Goal: Information Seeking & Learning: Check status

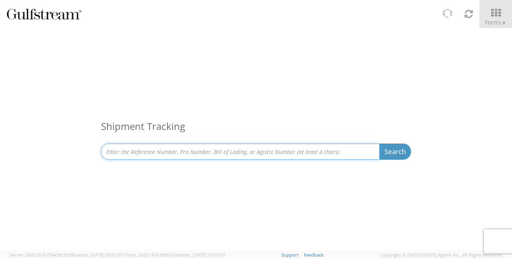
click at [227, 154] on input at bounding box center [240, 152] width 279 height 16
click at [274, 155] on input at bounding box center [240, 152] width 279 height 16
paste input "427185145291"
type input "427185145291"
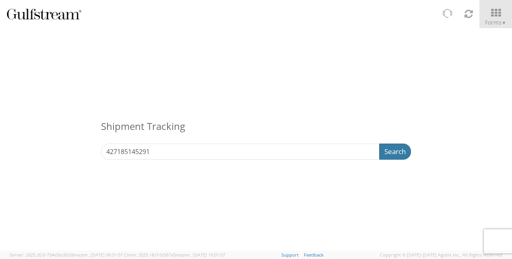
click at [389, 155] on button "Search" at bounding box center [395, 152] width 32 height 16
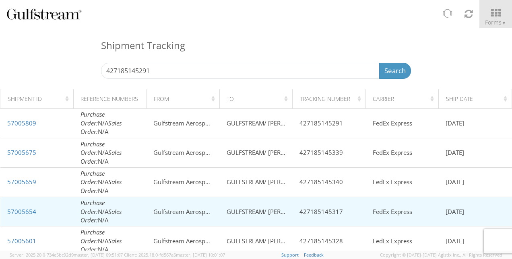
click at [294, 197] on td "427185145317" at bounding box center [329, 211] width 73 height 29
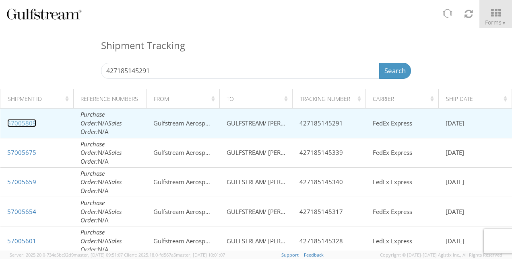
click at [25, 127] on link "57005809" at bounding box center [21, 123] width 29 height 8
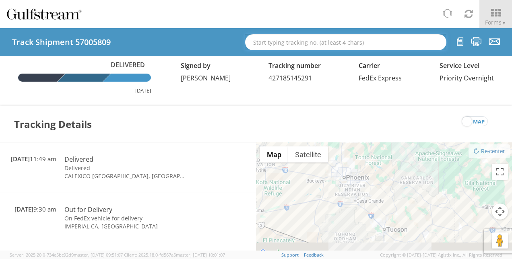
drag, startPoint x: 315, startPoint y: 187, endPoint x: 243, endPoint y: 19, distance: 183.0
click at [243, 28] on app-root "You are using an outdated browser. Please upgrade to Microsoft Edge , Google Ch…" at bounding box center [256, 139] width 512 height 223
